Goal: Check status: Check status

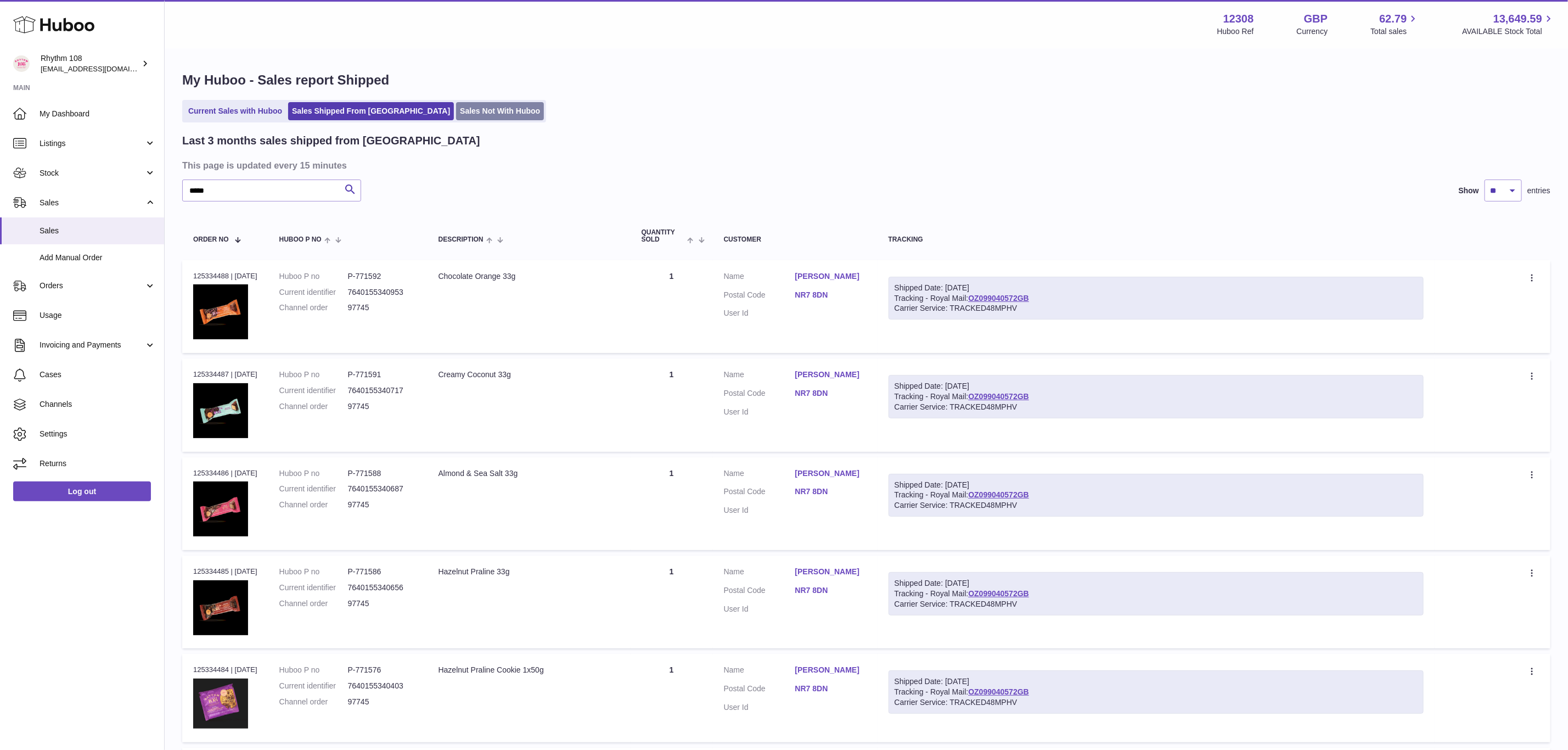
click at [456, 103] on link "Sales Not With Huboo" at bounding box center [500, 111] width 88 height 18
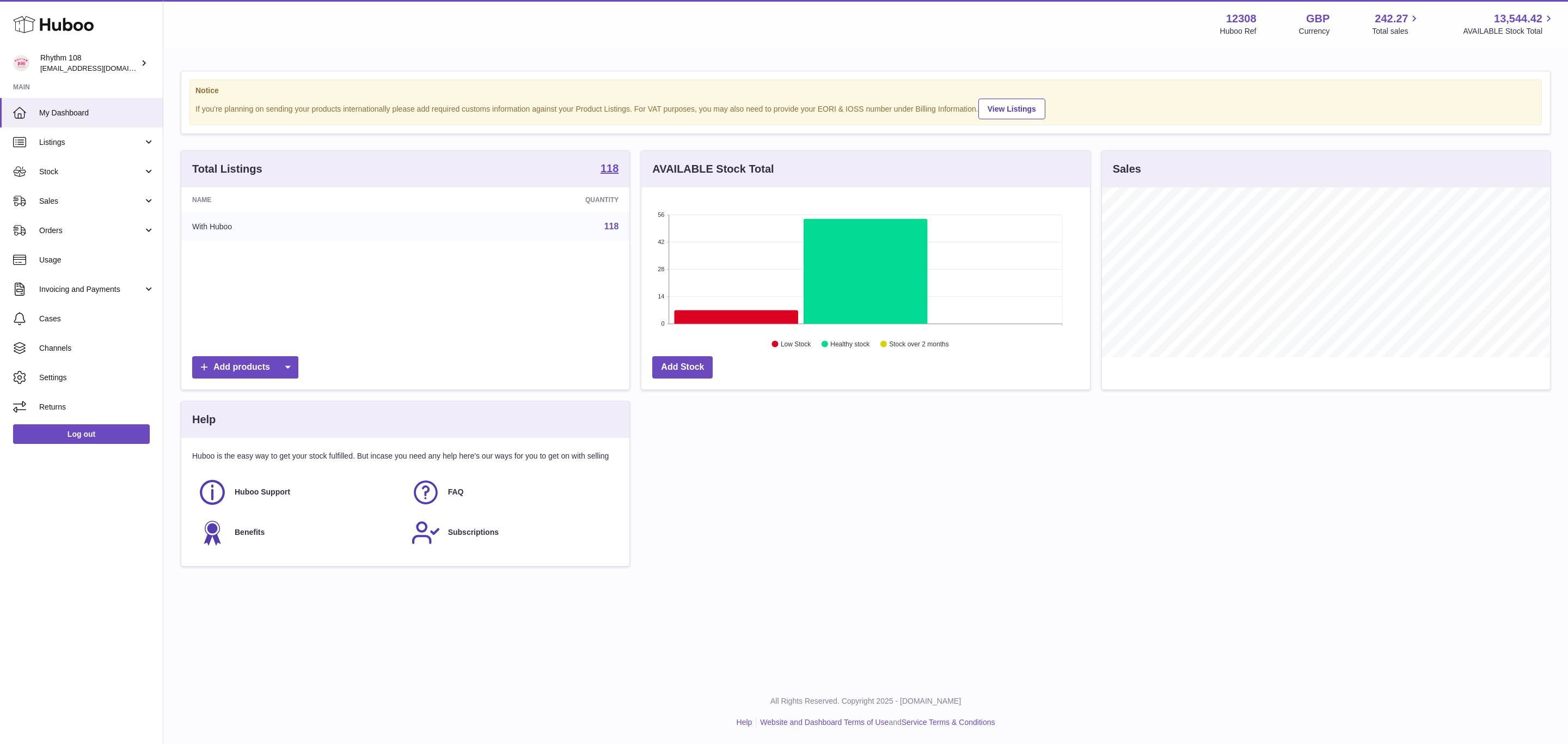
scroll to position [170, 448]
click at [49, 234] on span "Orders" at bounding box center [91, 231] width 104 height 10
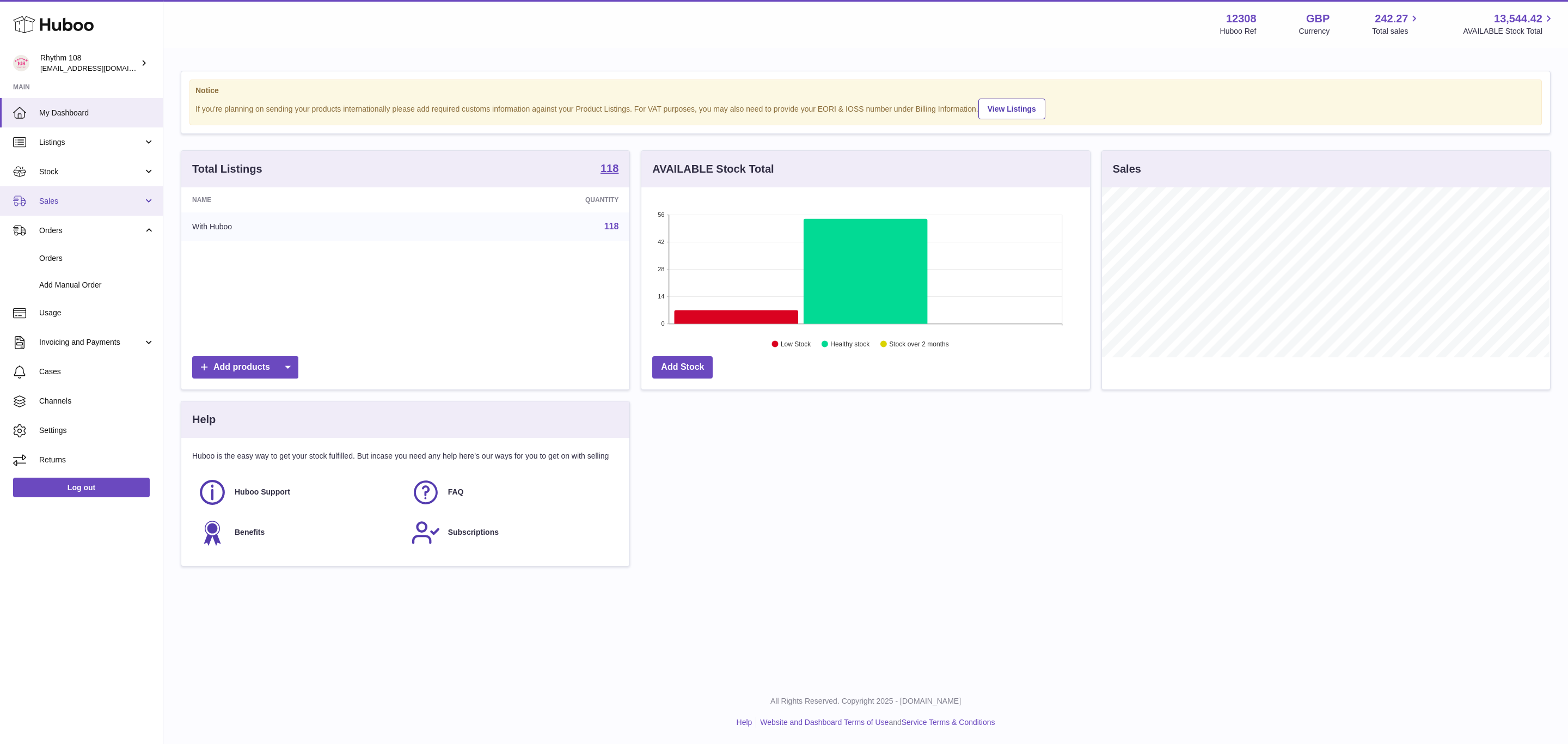
click at [99, 205] on span "Sales" at bounding box center [91, 202] width 104 height 10
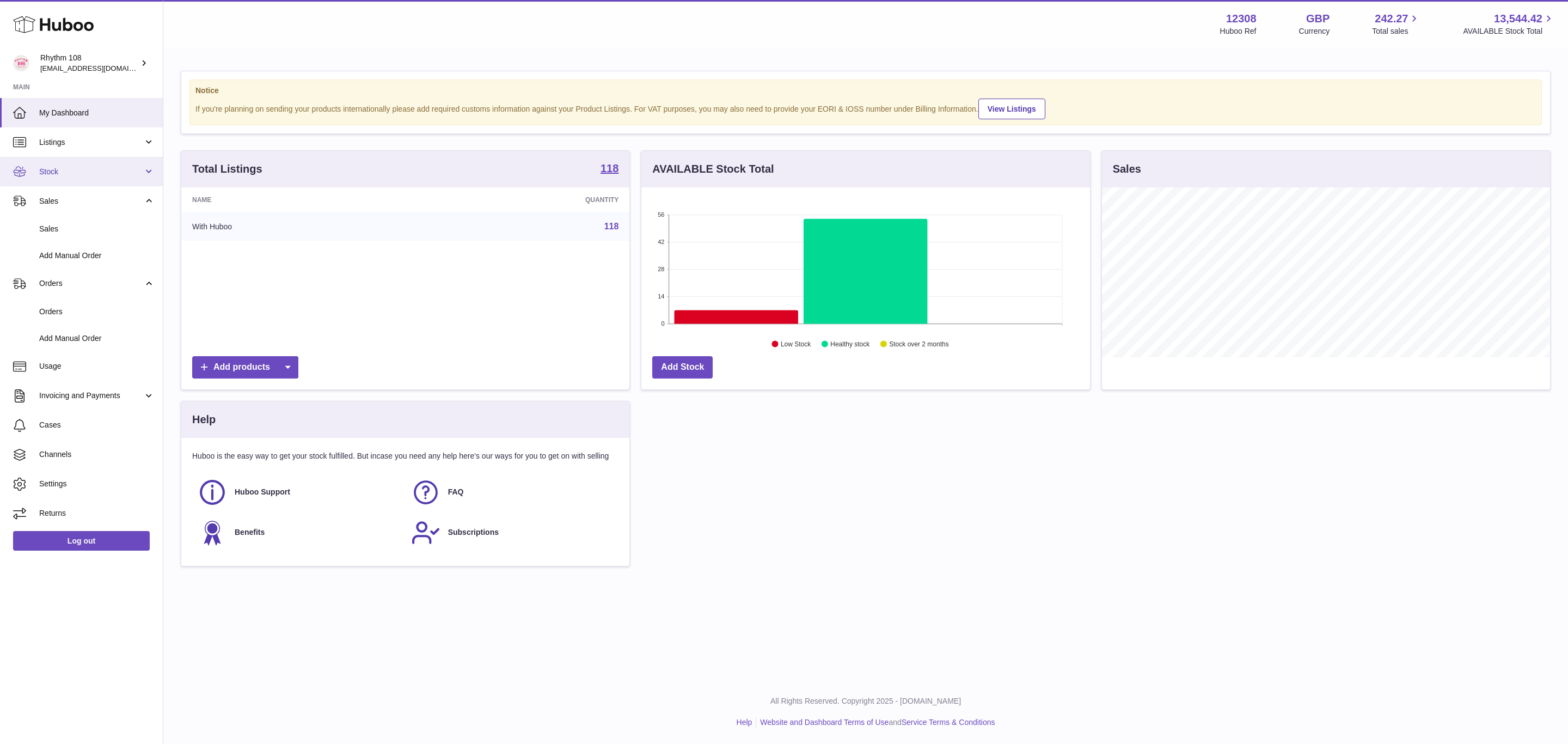
click at [59, 179] on link "Stock" at bounding box center [81, 171] width 163 height 29
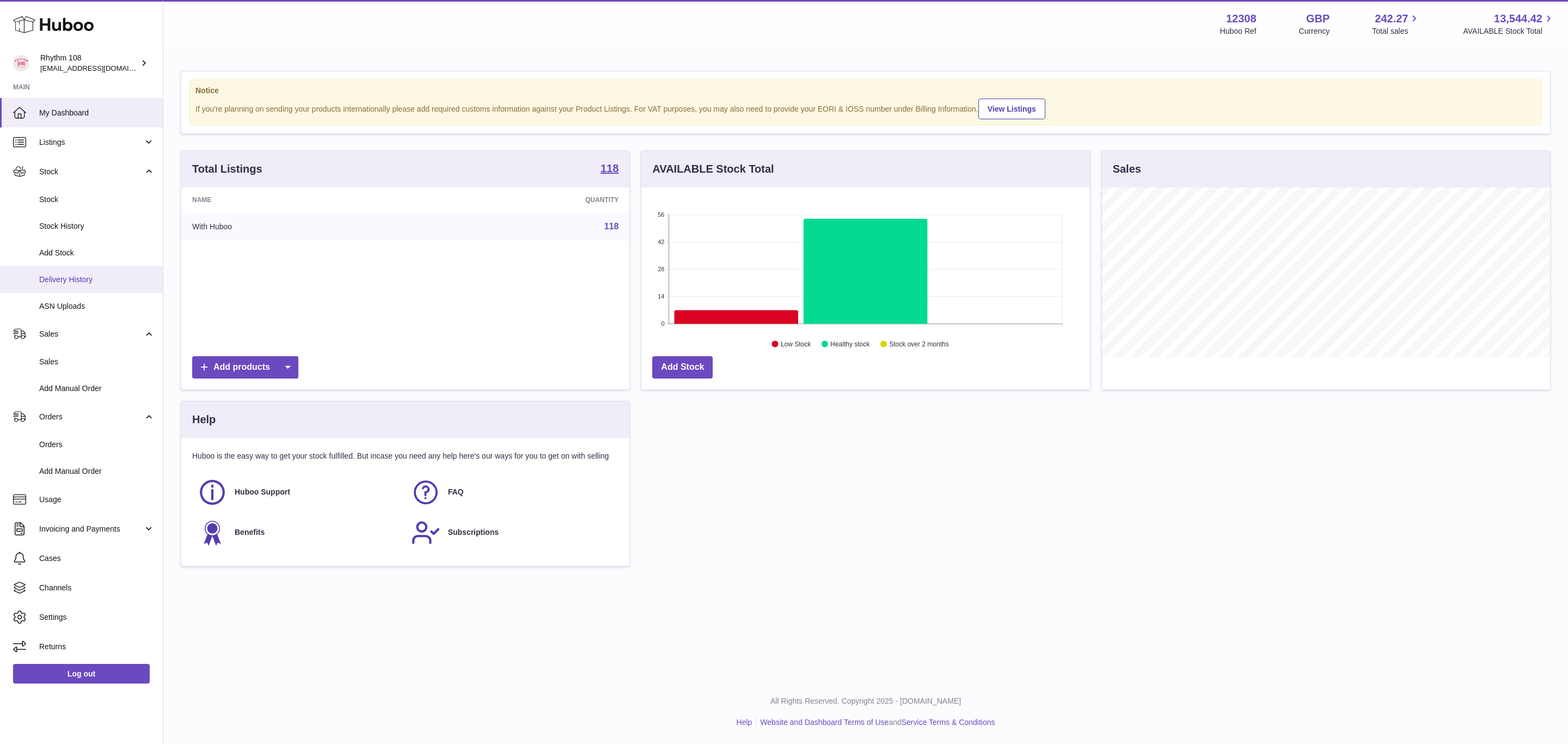
click at [80, 278] on span "Delivery History" at bounding box center [97, 280] width 116 height 10
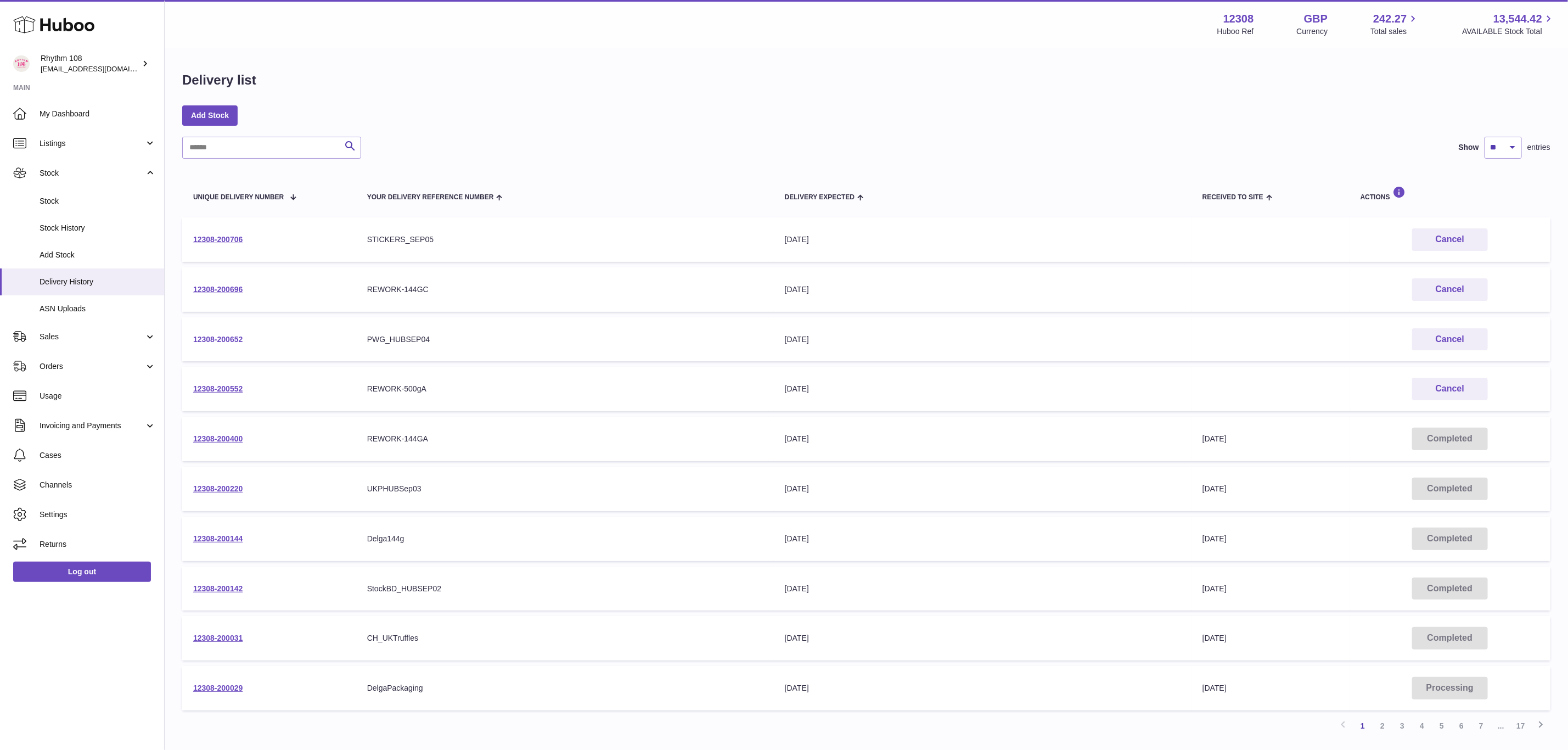
click at [212, 335] on link "12308-200652" at bounding box center [218, 339] width 49 height 9
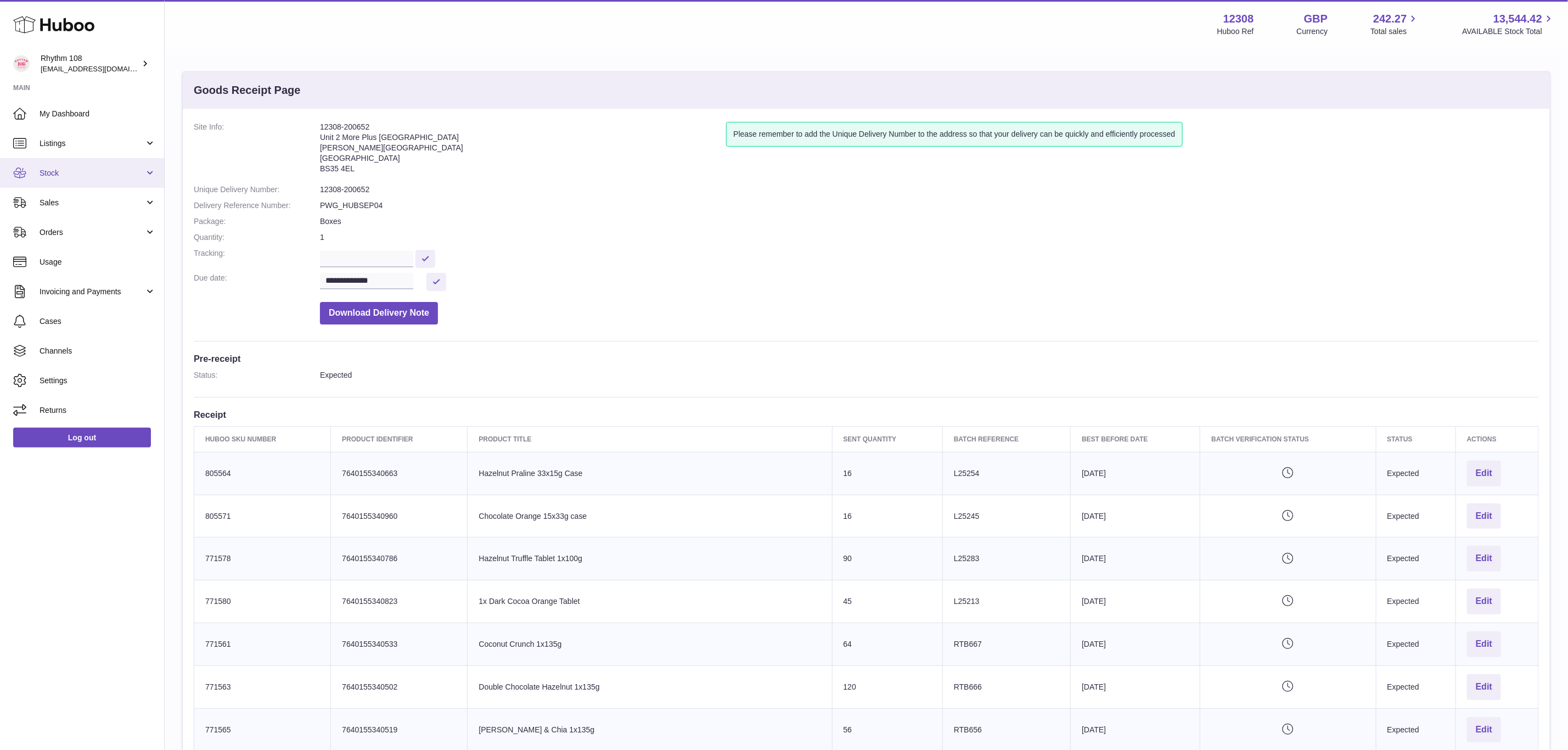
click at [62, 176] on span "Stock" at bounding box center [92, 173] width 105 height 10
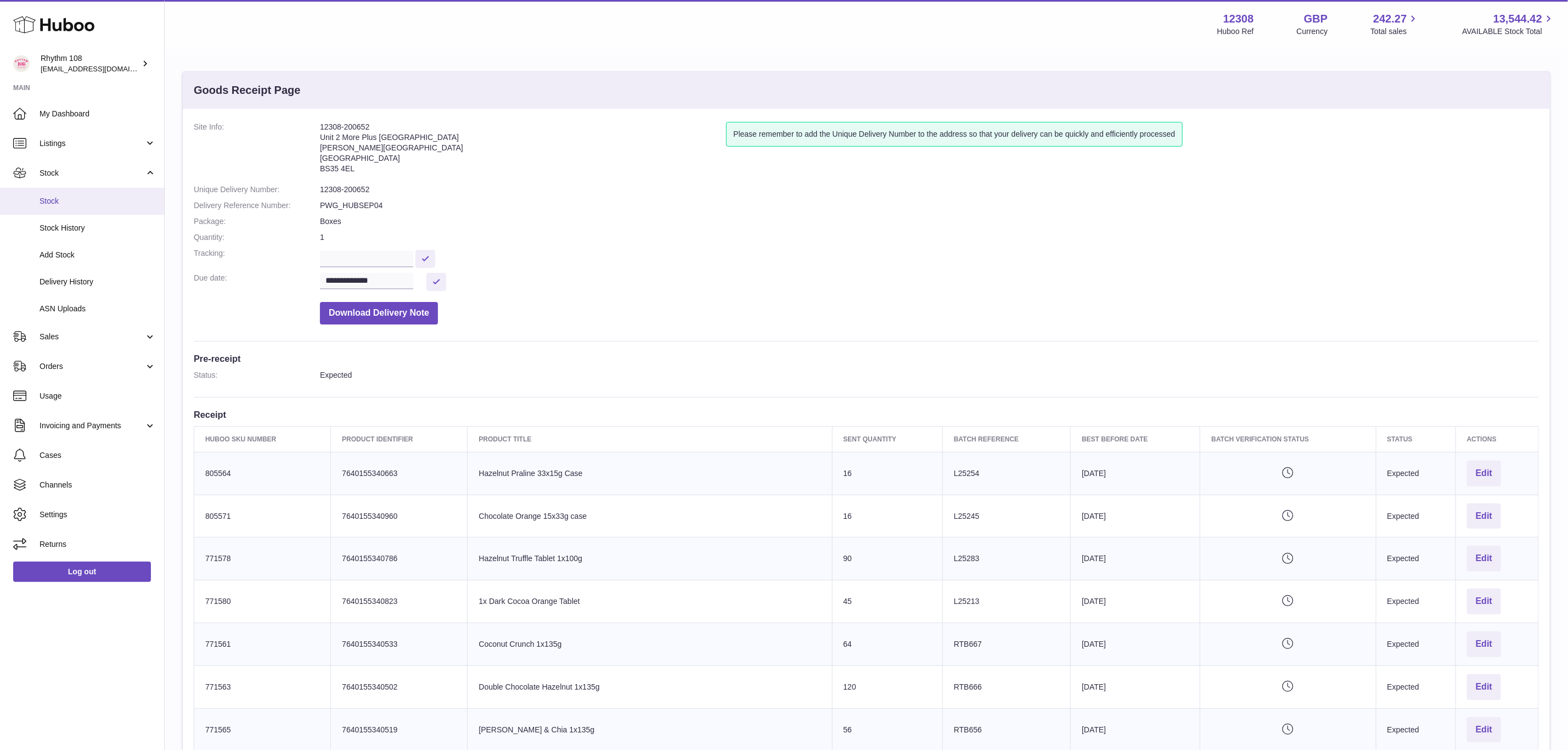
click at [61, 203] on span "Stock" at bounding box center [98, 201] width 117 height 10
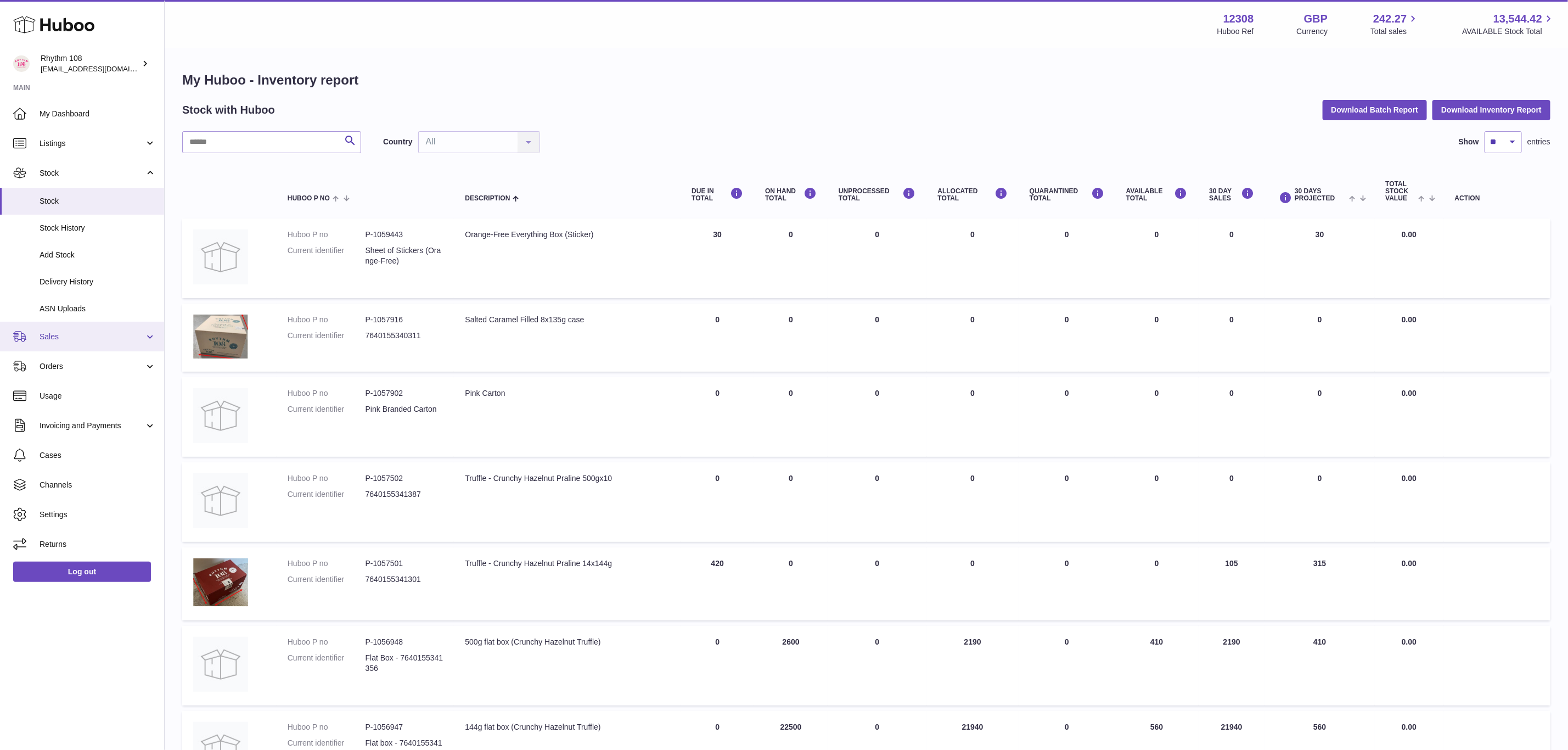
click at [79, 336] on span "Sales" at bounding box center [92, 337] width 105 height 10
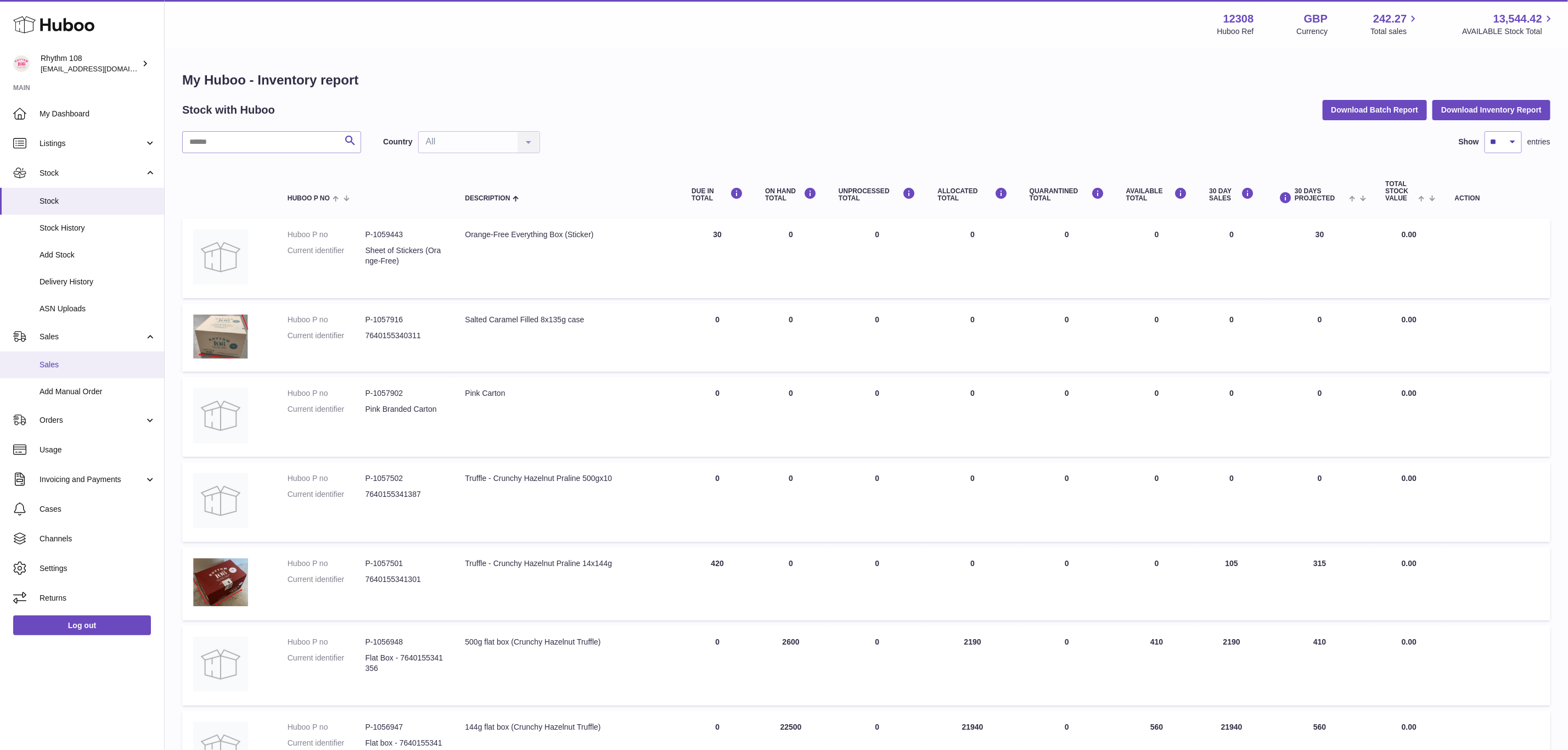
click at [78, 361] on span "Sales" at bounding box center [98, 365] width 117 height 10
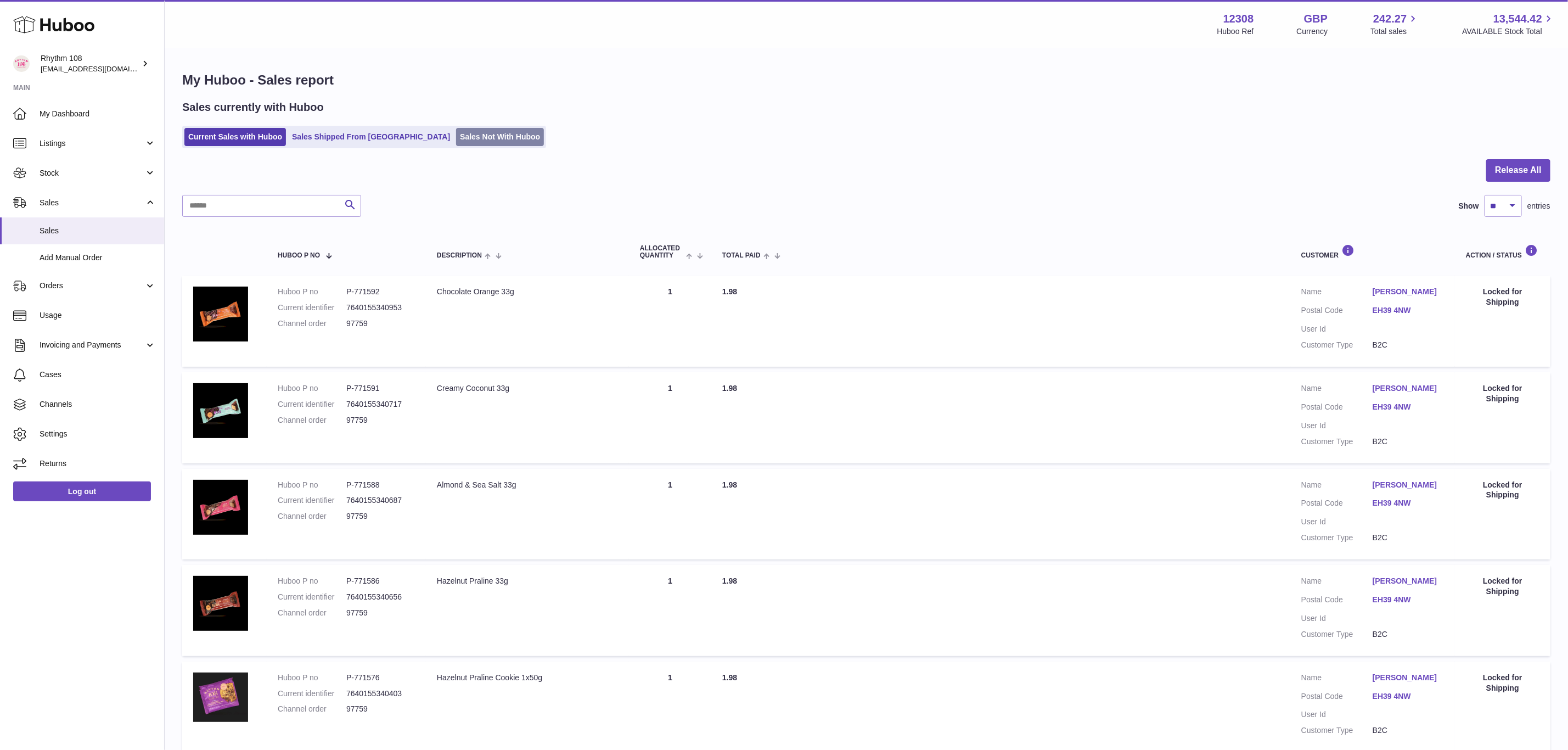
click at [458, 146] on link "Sales Not With Huboo" at bounding box center [500, 137] width 88 height 18
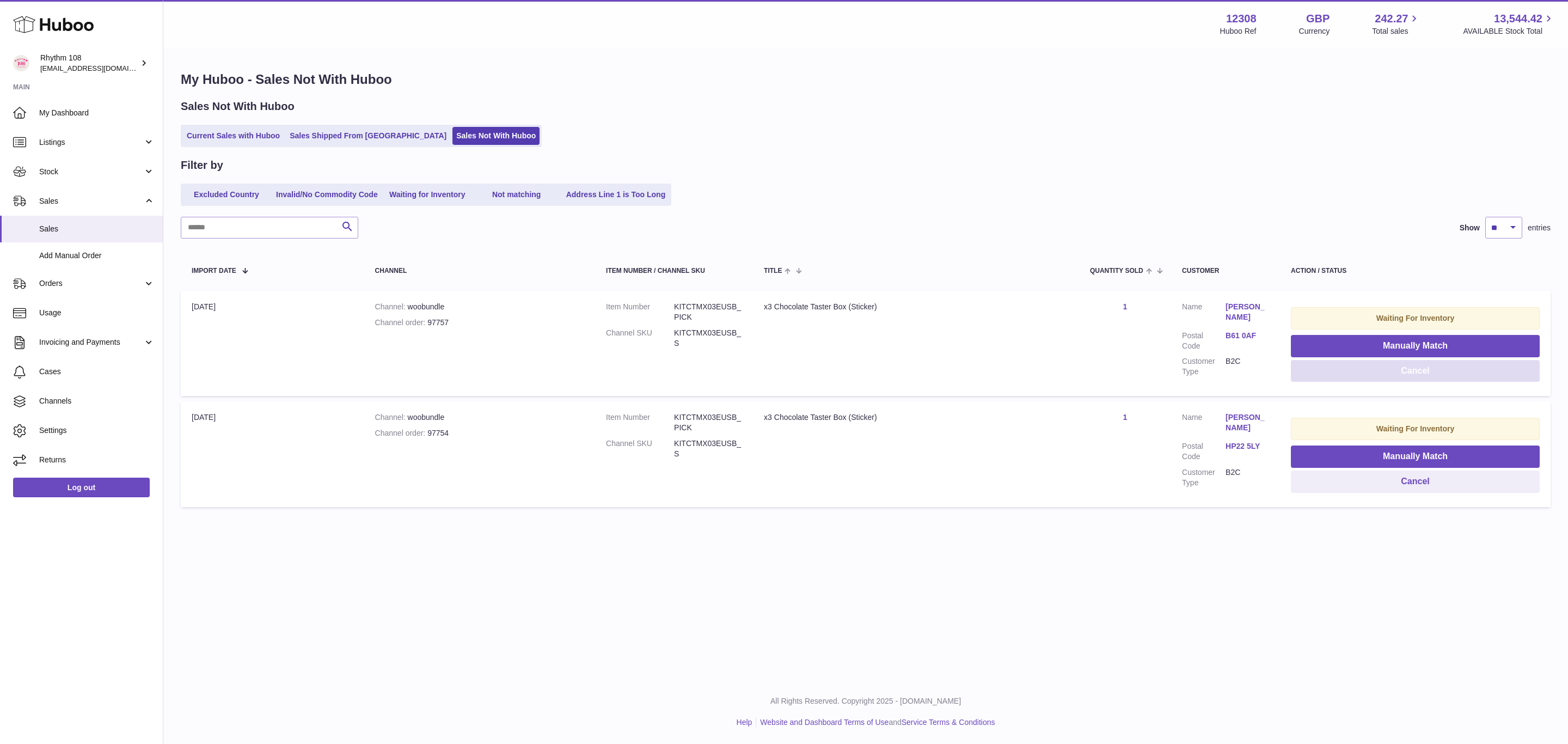
click at [1364, 371] on button "Cancel" at bounding box center [1415, 371] width 249 height 22
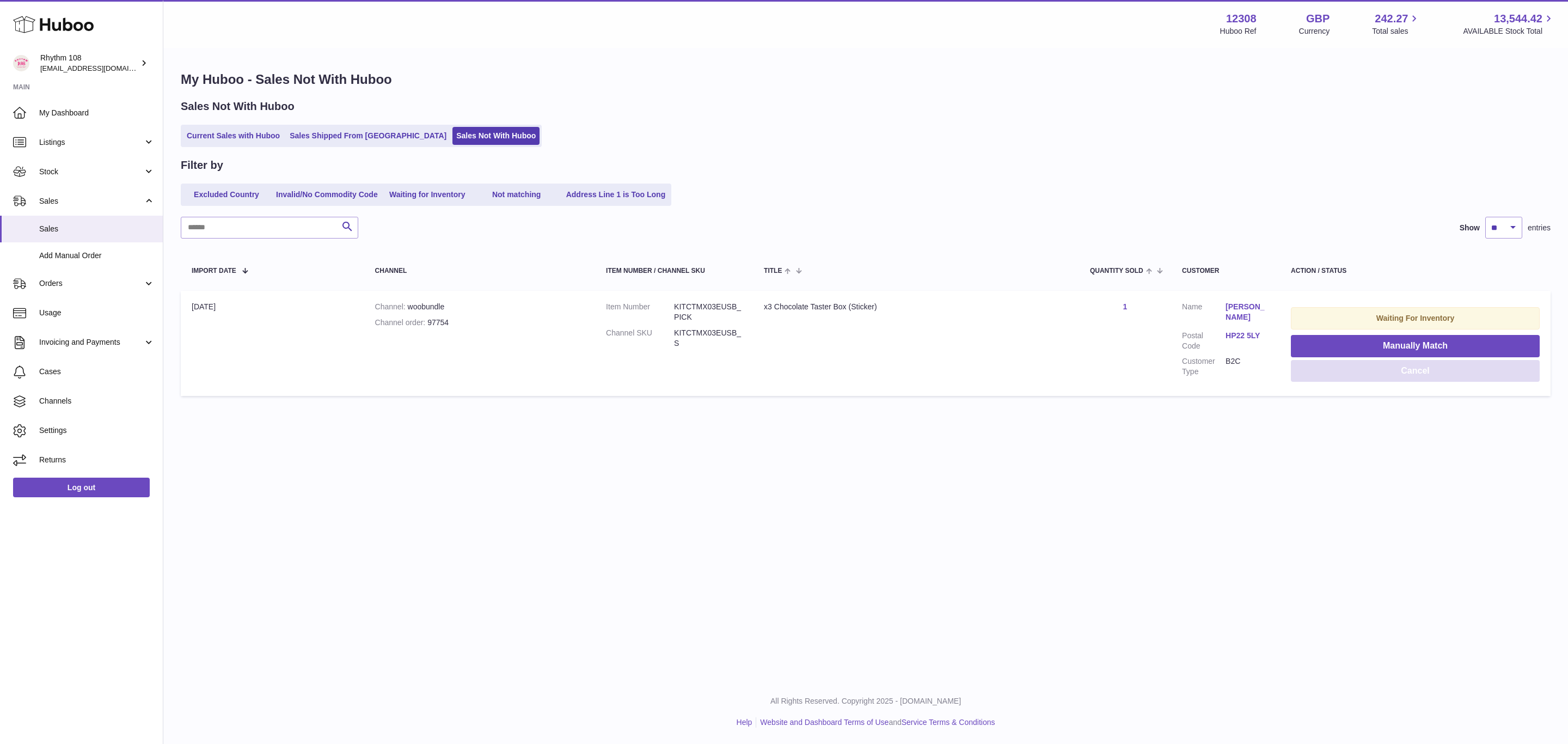
click at [1396, 375] on button "Cancel" at bounding box center [1415, 371] width 249 height 22
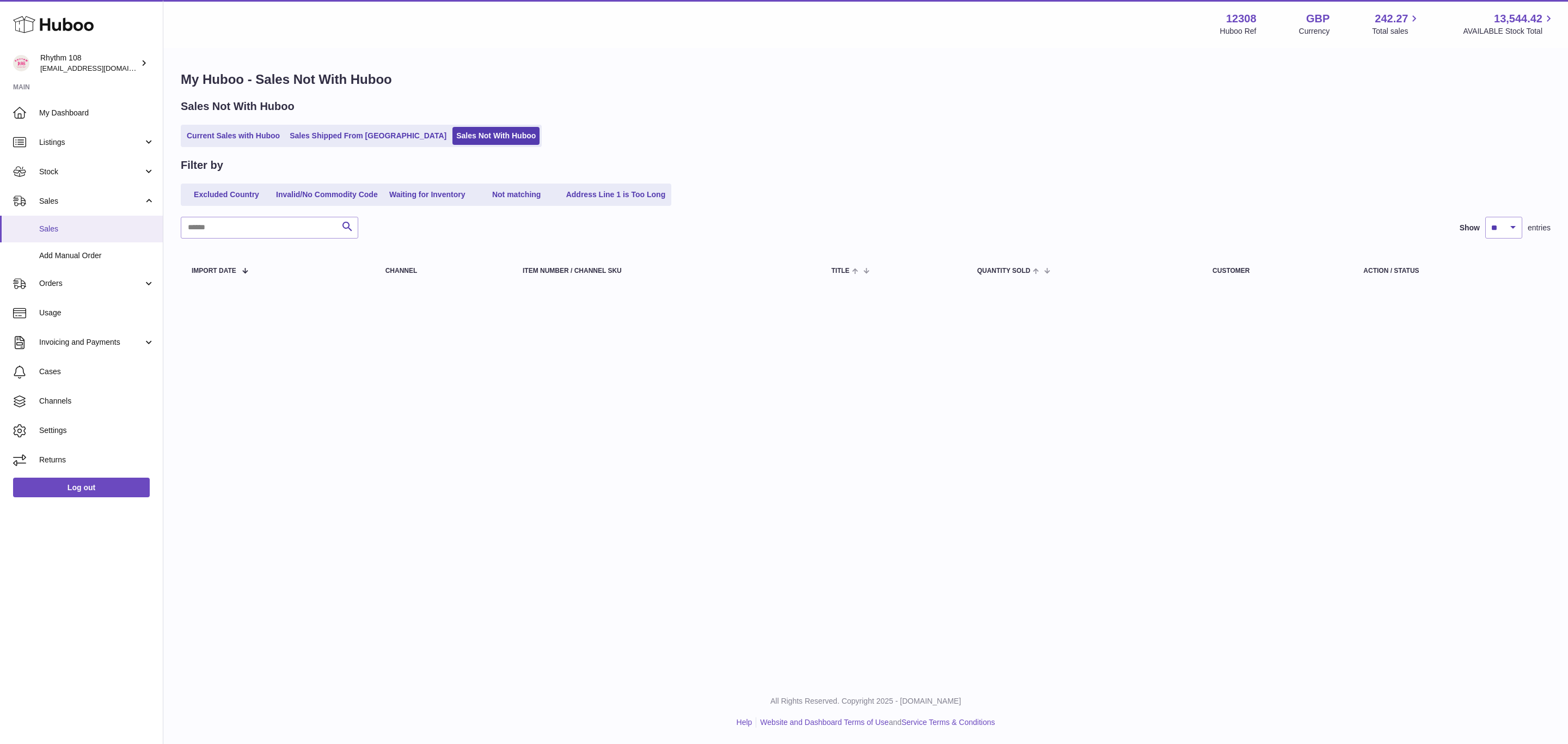
click at [59, 230] on span "Sales" at bounding box center [97, 229] width 116 height 10
